Goal: Information Seeking & Learning: Learn about a topic

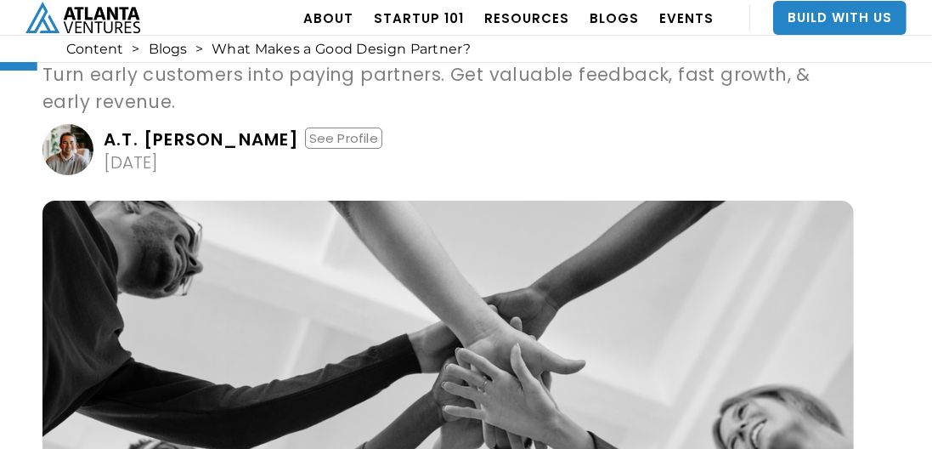
scroll to position [85, 0]
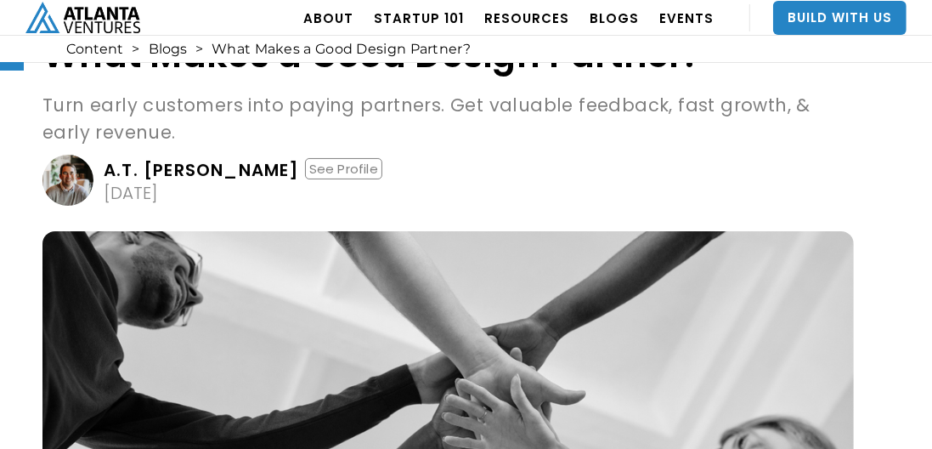
click at [372, 111] on p "Turn early customers into paying partners. Get valuable feedback, fast growth, …" at bounding box center [447, 119] width 811 height 54
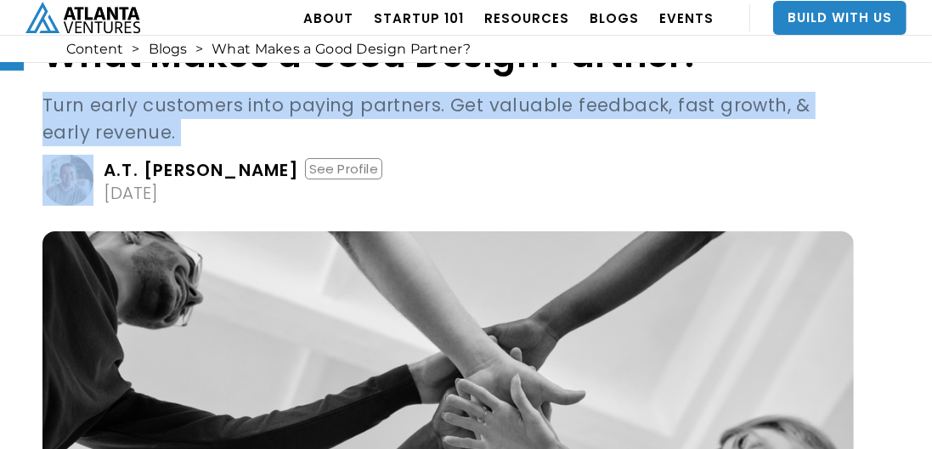
click at [372, 111] on p "Turn early customers into paying partners. Get valuable feedback, fast growth, …" at bounding box center [447, 119] width 811 height 54
click at [387, 128] on p "Turn early customers into paying partners. Get valuable feedback, fast growth, …" at bounding box center [447, 119] width 811 height 54
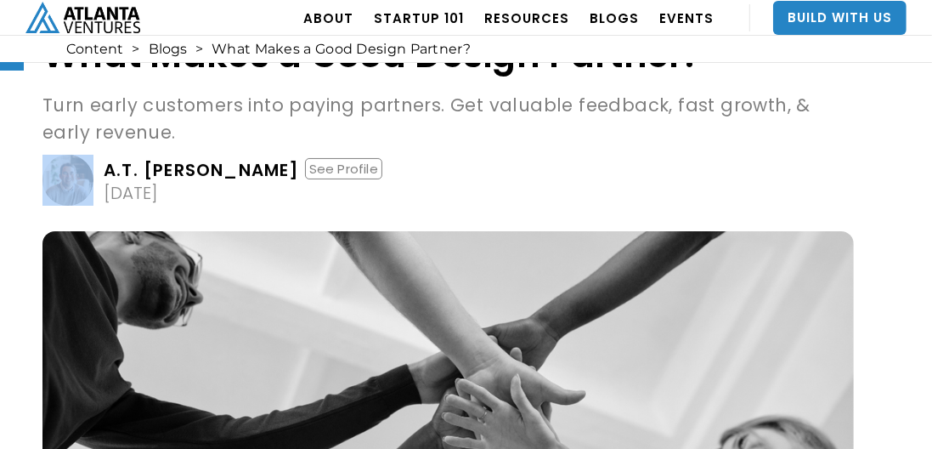
click at [387, 128] on p "Turn early customers into paying partners. Get valuable feedback, fast growth, …" at bounding box center [447, 119] width 811 height 54
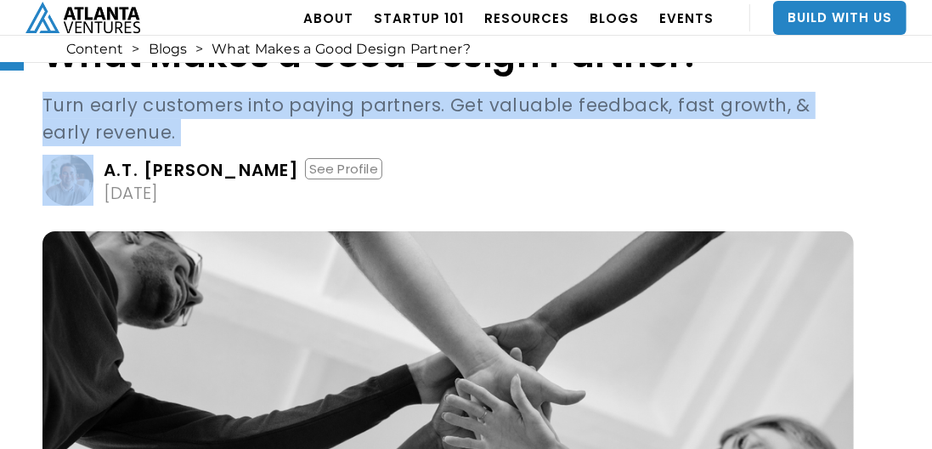
click at [387, 128] on p "Turn early customers into paying partners. Get valuable feedback, fast growth, …" at bounding box center [447, 119] width 811 height 54
click at [440, 127] on p "Turn early customers into paying partners. Get valuable feedback, fast growth, …" at bounding box center [447, 119] width 811 height 54
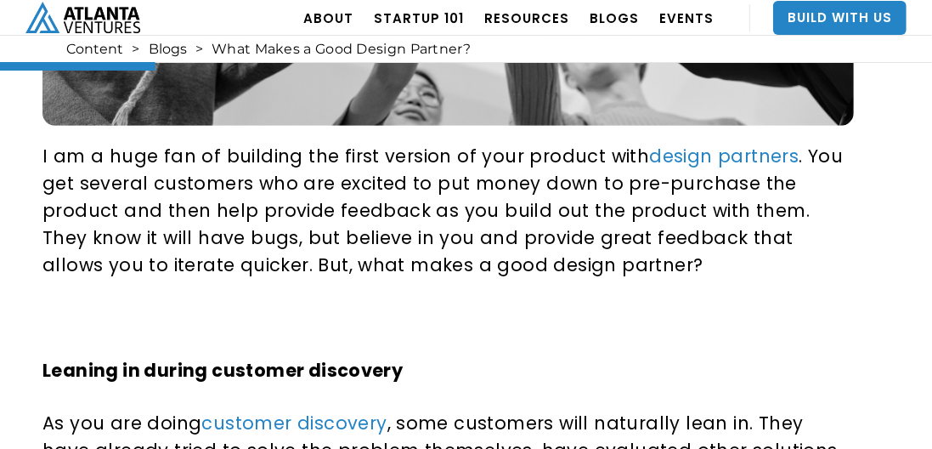
scroll to position [679, 0]
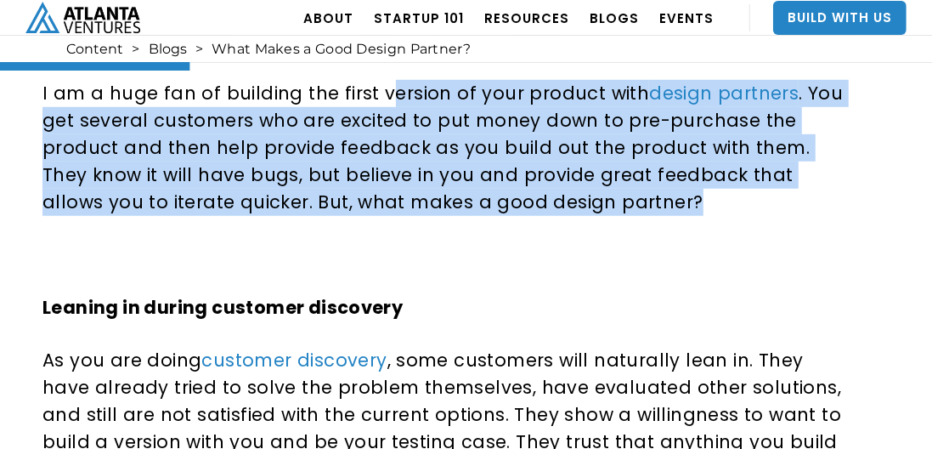
drag, startPoint x: 400, startPoint y: 112, endPoint x: 592, endPoint y: 189, distance: 206.7
click at [592, 189] on p "I am a huge fan of building the first version of your product with design partn…" at bounding box center [444, 148] width 805 height 136
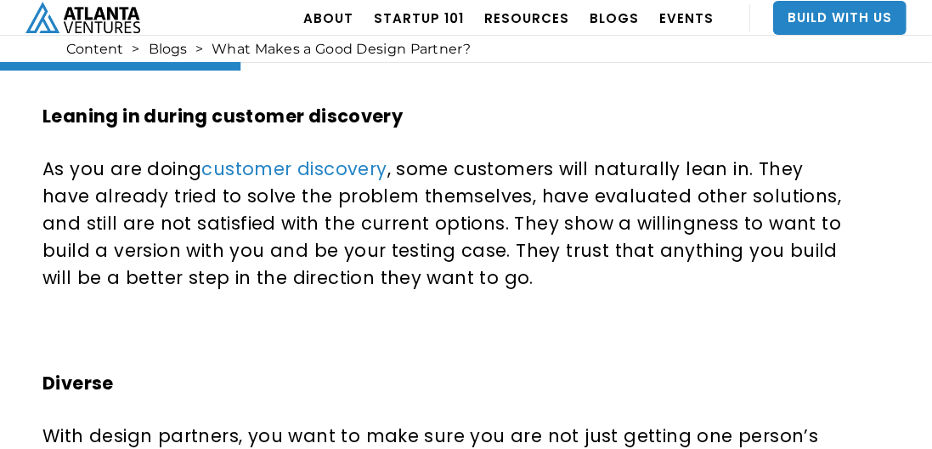
scroll to position [849, 0]
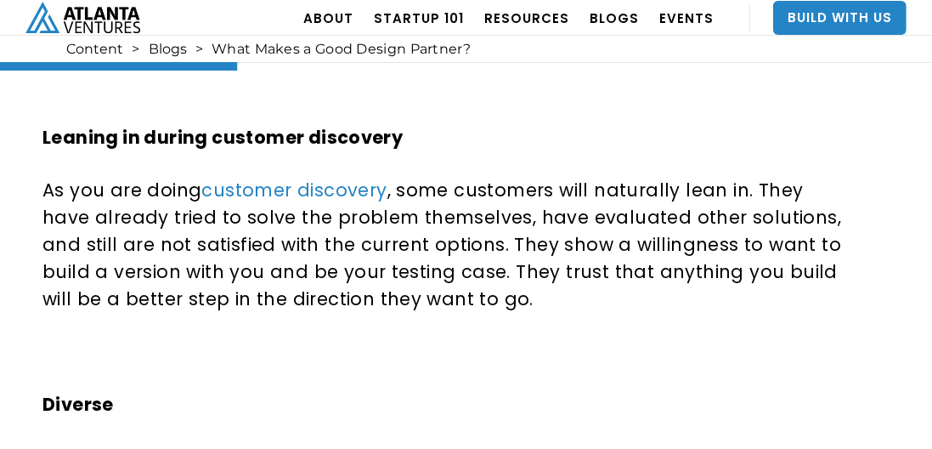
click at [373, 144] on strong "Leaning in during customer discovery" at bounding box center [222, 137] width 360 height 25
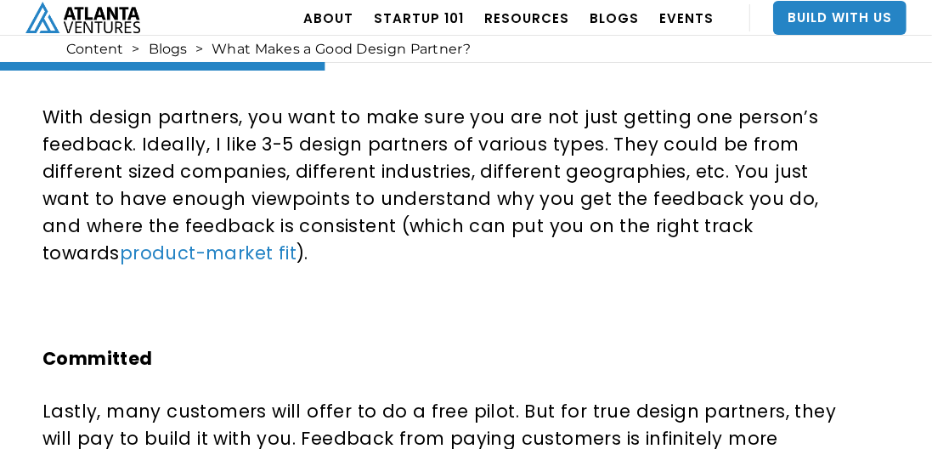
scroll to position [1104, 0]
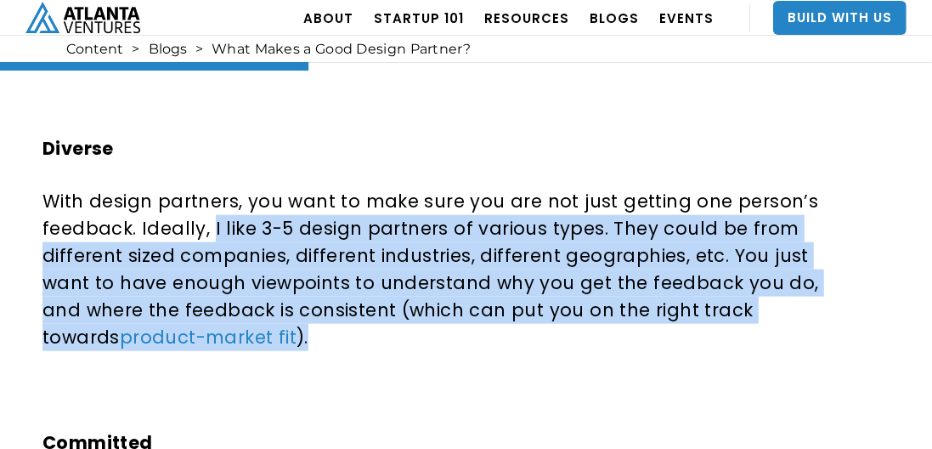
drag, startPoint x: 209, startPoint y: 222, endPoint x: 223, endPoint y: 342, distance: 120.7
click at [223, 342] on p "With design partners, you want to make sure you are not just getting one person…" at bounding box center [444, 269] width 805 height 163
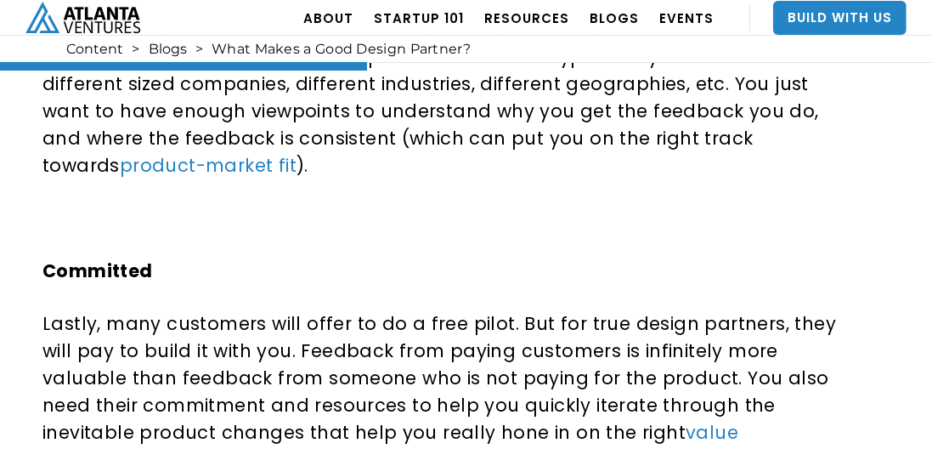
scroll to position [1444, 0]
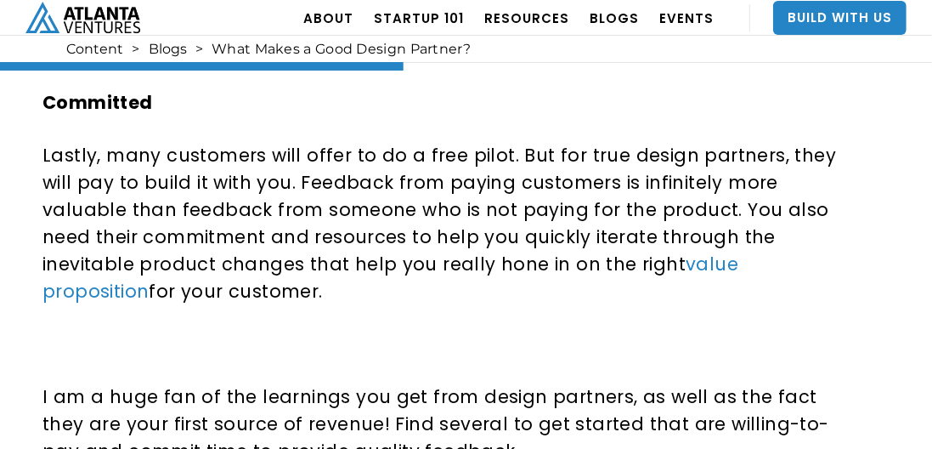
click at [217, 259] on p "Lastly, many customers will offer to do a free pilot. But for true design partn…" at bounding box center [444, 223] width 805 height 163
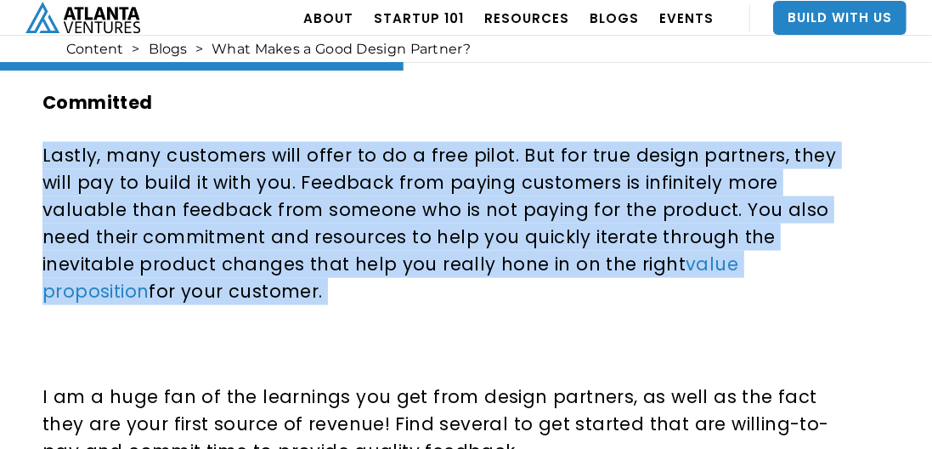
click at [217, 259] on p "Lastly, many customers will offer to do a free pilot. But for true design partn…" at bounding box center [444, 223] width 805 height 163
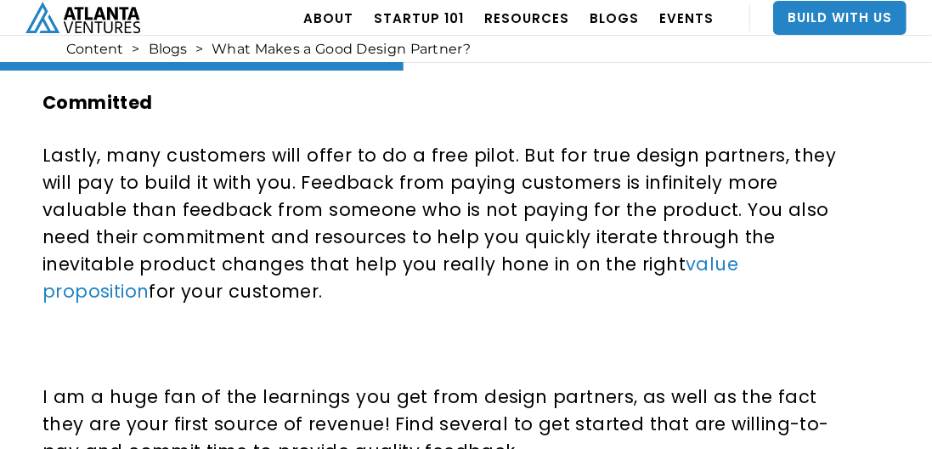
click at [336, 269] on p "Lastly, many customers will offer to do a free pilot. But for true design partn…" at bounding box center [444, 223] width 805 height 163
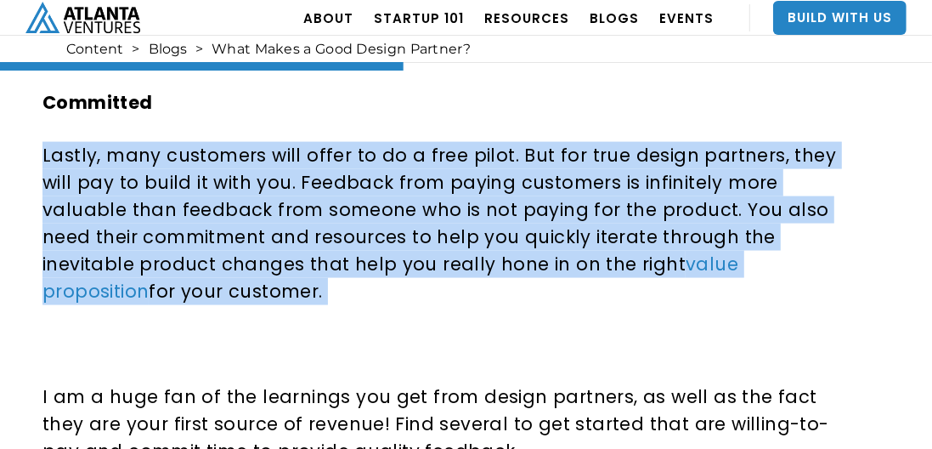
drag, startPoint x: 336, startPoint y: 269, endPoint x: 246, endPoint y: 302, distance: 95.7
click at [333, 270] on p "Lastly, many customers will offer to do a free pilot. But for true design partn…" at bounding box center [444, 223] width 805 height 163
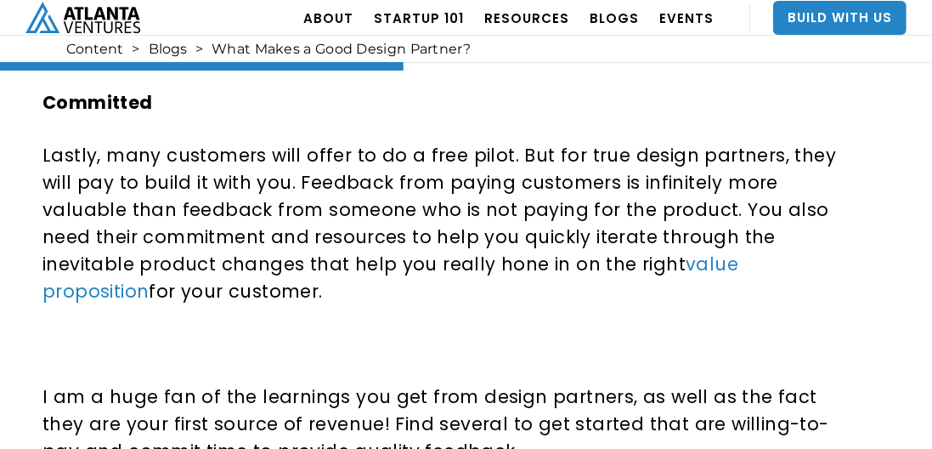
click at [234, 330] on p "‍" at bounding box center [444, 343] width 805 height 27
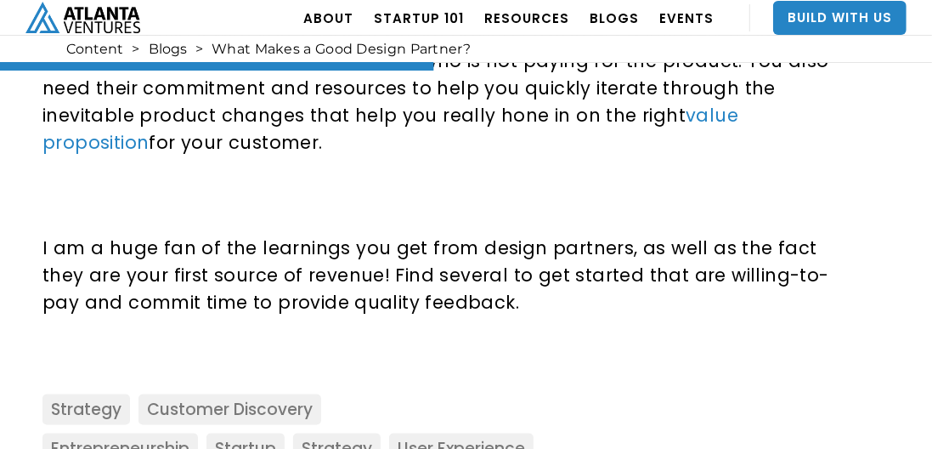
scroll to position [1614, 0]
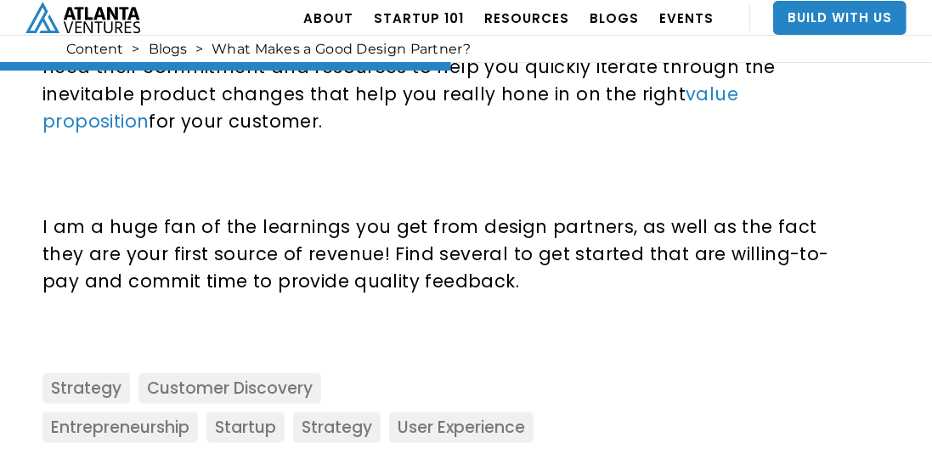
click at [444, 247] on p "I am a huge fan of the learnings you get from design partners, as well as the f…" at bounding box center [444, 254] width 805 height 82
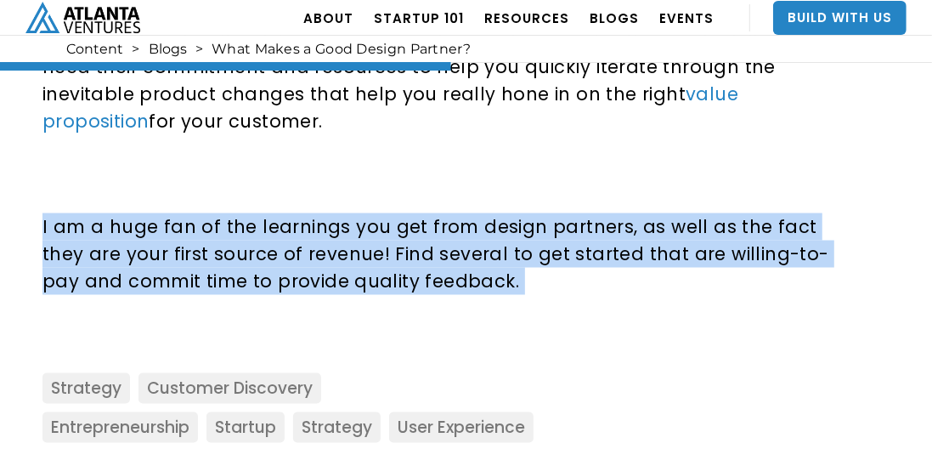
click at [444, 247] on p "I am a huge fan of the learnings you get from design partners, as well as the f…" at bounding box center [444, 254] width 805 height 82
click at [472, 255] on p "I am a huge fan of the learnings you get from design partners, as well as the f…" at bounding box center [444, 254] width 805 height 82
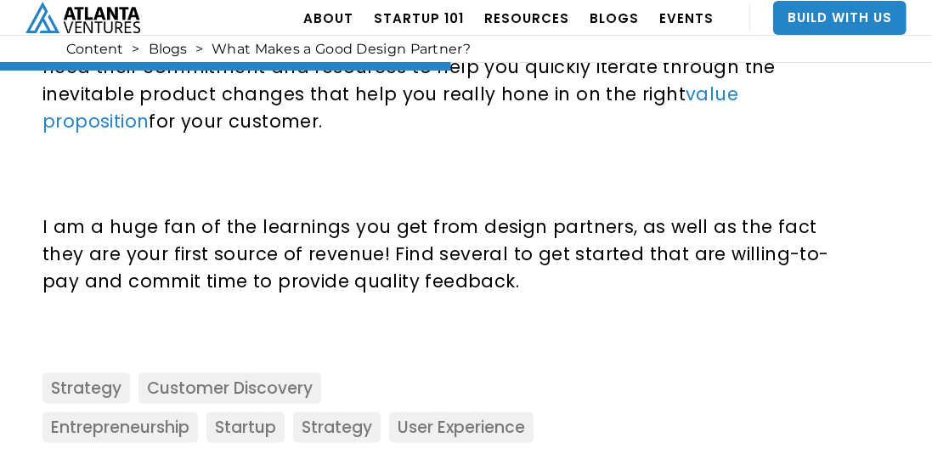
click at [472, 255] on p "I am a huge fan of the learnings you get from design partners, as well as the f…" at bounding box center [444, 254] width 805 height 82
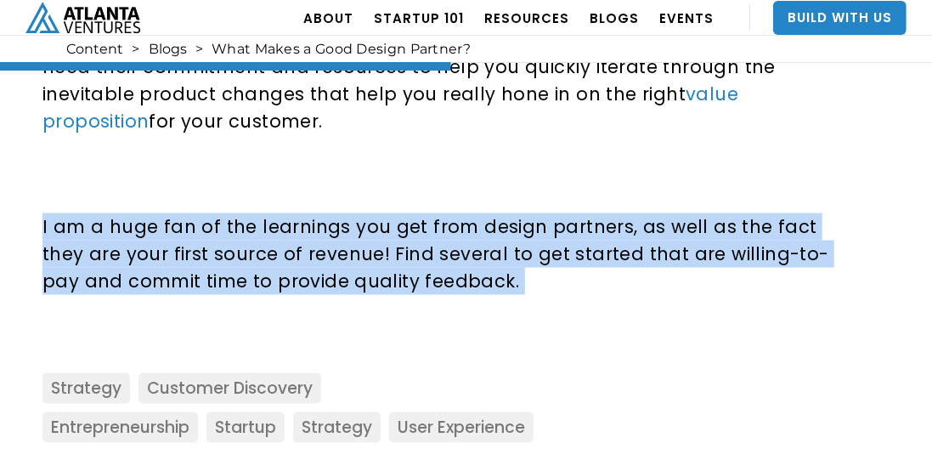
click at [472, 255] on p "I am a huge fan of the learnings you get from design partners, as well as the f…" at bounding box center [444, 254] width 805 height 82
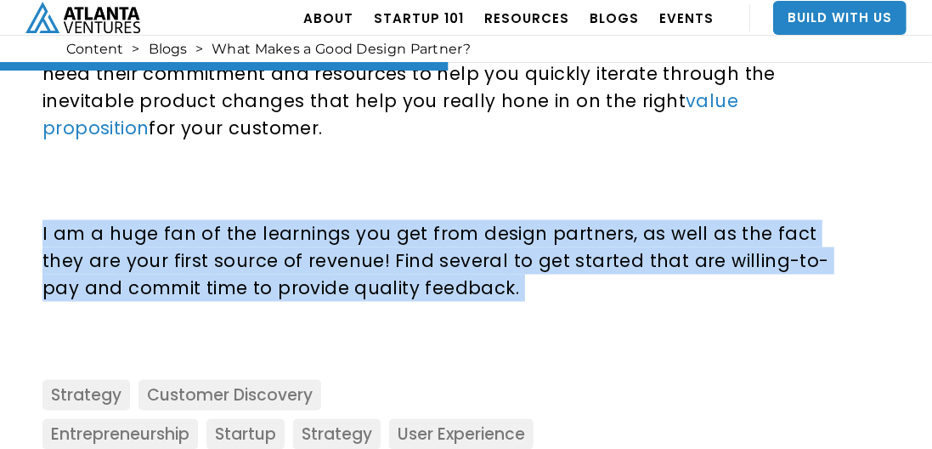
scroll to position [1698, 0]
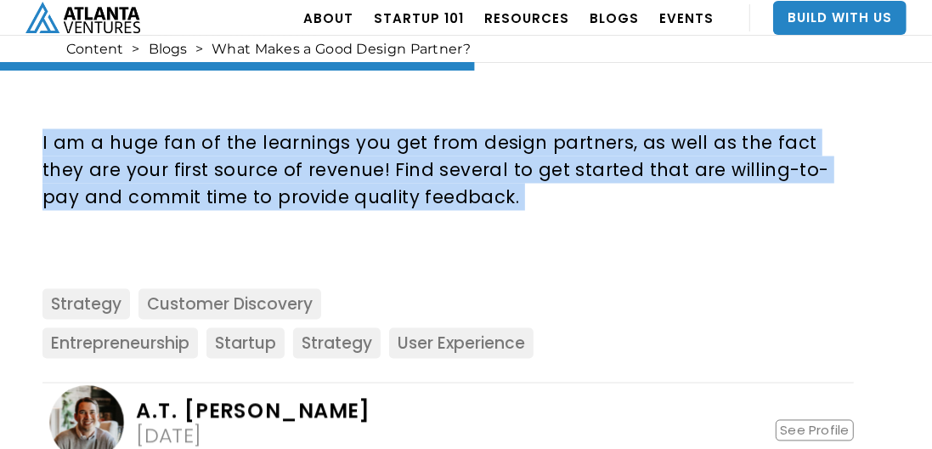
click at [469, 176] on p "I am a huge fan of the learnings you get from design partners, as well as the f…" at bounding box center [444, 170] width 805 height 82
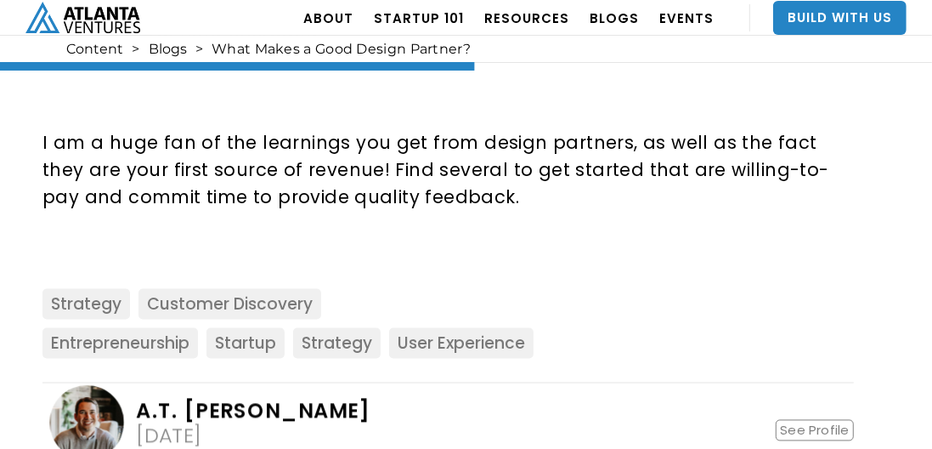
click at [469, 176] on p "I am a huge fan of the learnings you get from design partners, as well as the f…" at bounding box center [444, 170] width 805 height 82
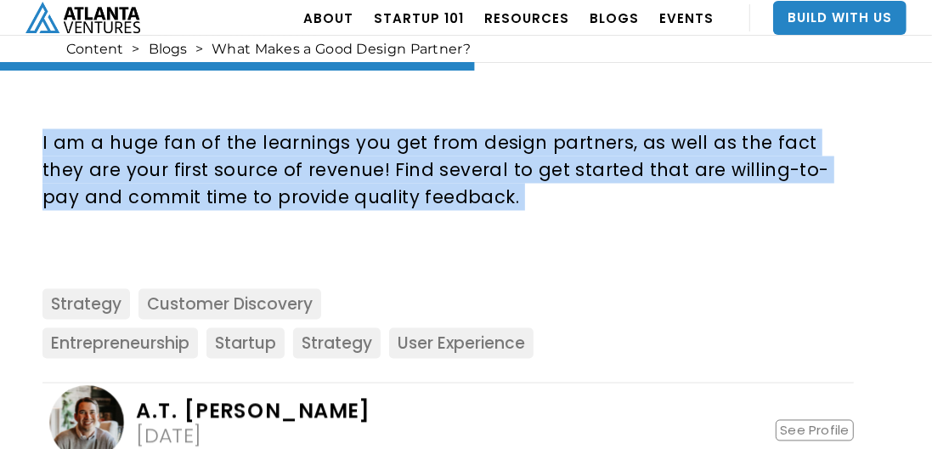
click at [469, 176] on p "I am a huge fan of the learnings you get from design partners, as well as the f…" at bounding box center [444, 170] width 805 height 82
click at [481, 162] on p "I am a huge fan of the learnings you get from design partners, as well as the f…" at bounding box center [444, 170] width 805 height 82
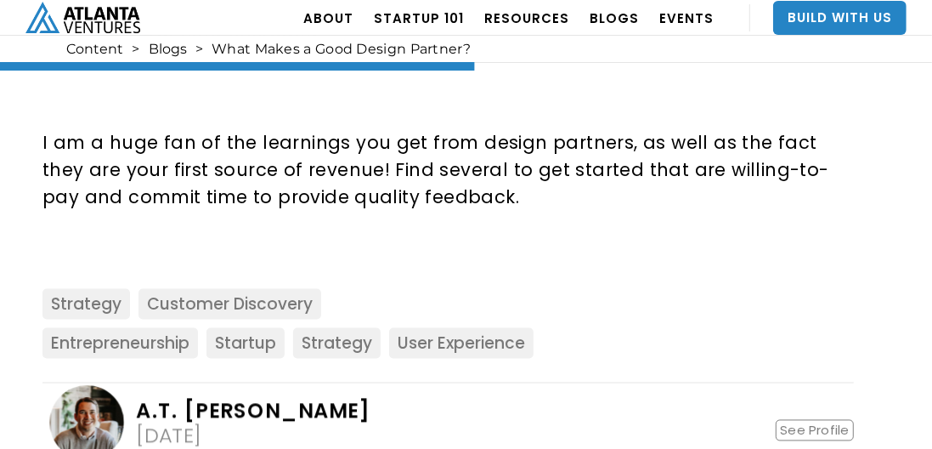
click at [481, 162] on p "I am a huge fan of the learnings you get from design partners, as well as the f…" at bounding box center [444, 170] width 805 height 82
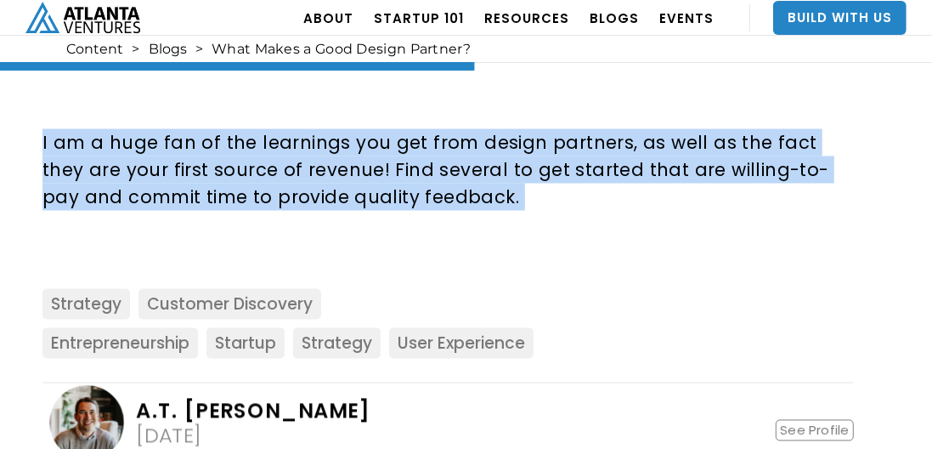
click at [481, 162] on p "I am a huge fan of the learnings you get from design partners, as well as the f…" at bounding box center [444, 170] width 805 height 82
click at [487, 172] on p "I am a huge fan of the learnings you get from design partners, as well as the f…" at bounding box center [444, 170] width 805 height 82
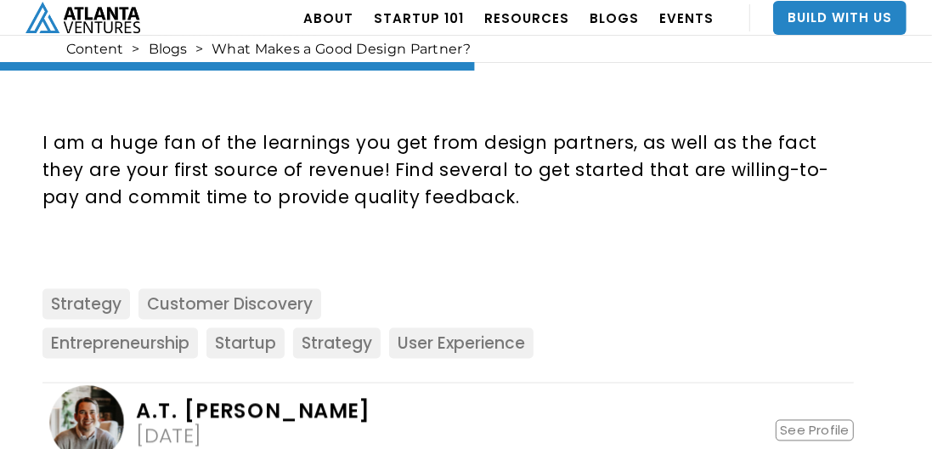
click at [487, 172] on p "I am a huge fan of the learnings you get from design partners, as well as the f…" at bounding box center [444, 170] width 805 height 82
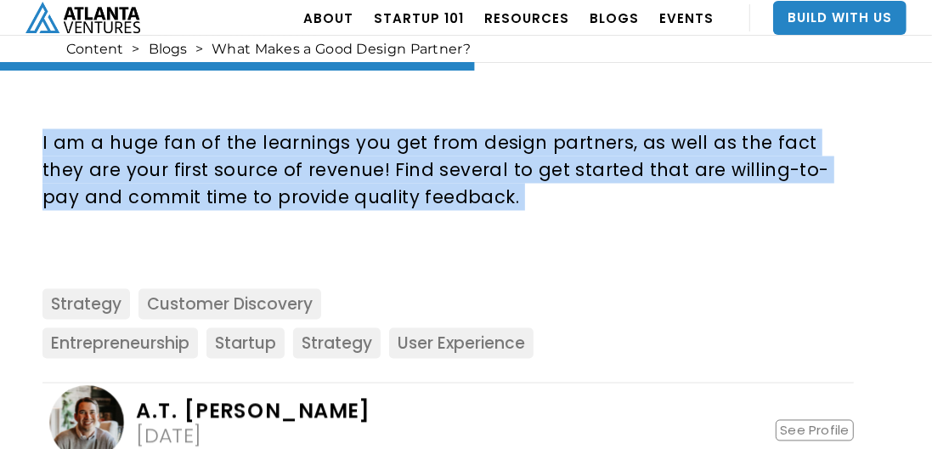
click at [487, 172] on p "I am a huge fan of the learnings you get from design partners, as well as the f…" at bounding box center [444, 170] width 805 height 82
click at [470, 175] on p "I am a huge fan of the learnings you get from design partners, as well as the f…" at bounding box center [444, 170] width 805 height 82
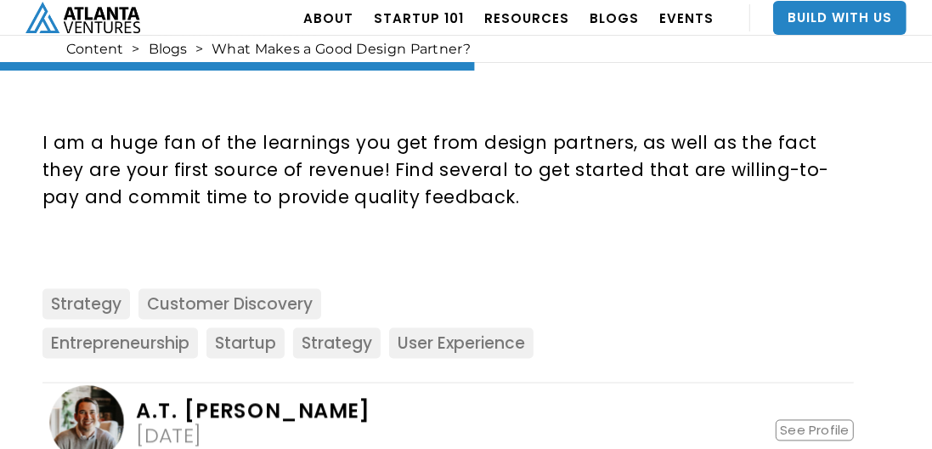
click at [470, 175] on p "I am a huge fan of the learnings you get from design partners, as well as the f…" at bounding box center [444, 170] width 805 height 82
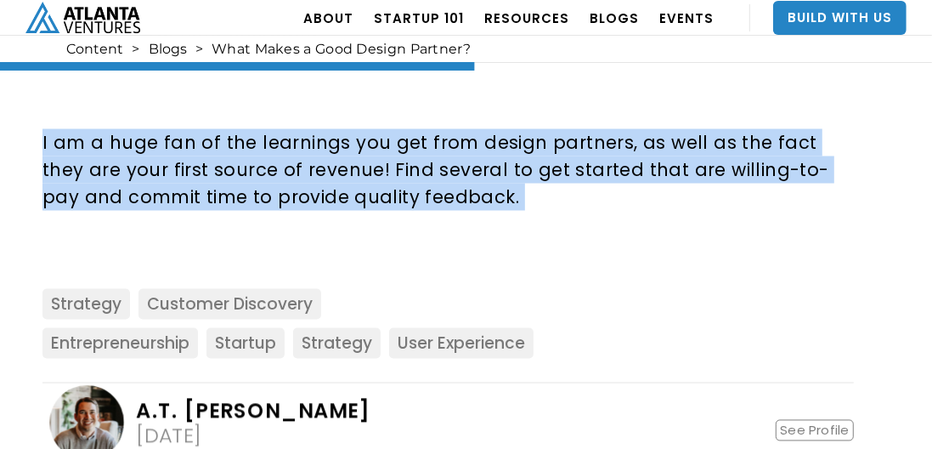
click at [470, 175] on p "I am a huge fan of the learnings you get from design partners, as well as the f…" at bounding box center [444, 170] width 805 height 82
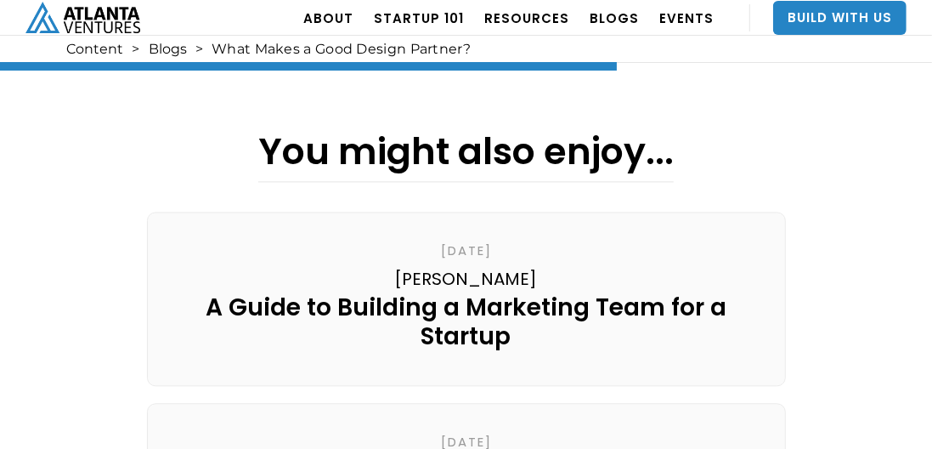
scroll to position [2208, 0]
